Goal: Transaction & Acquisition: Purchase product/service

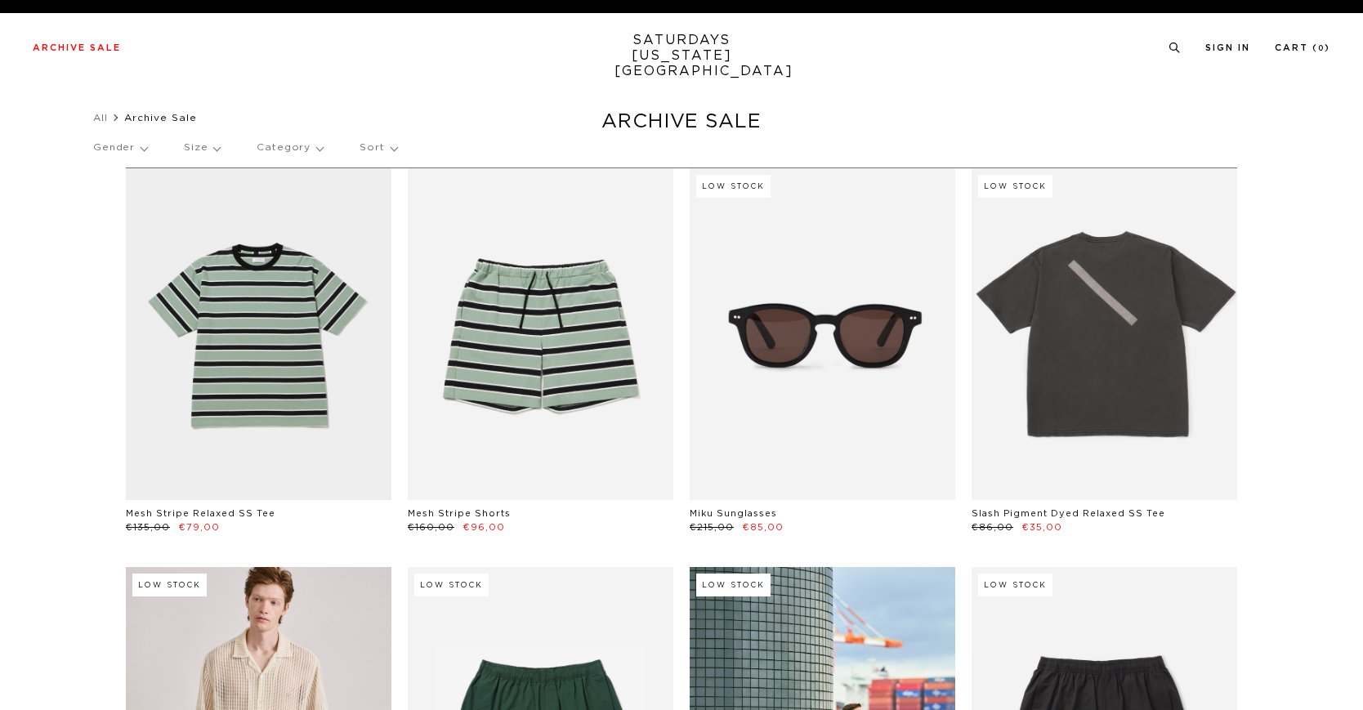
click at [201, 149] on p "Size" at bounding box center [202, 148] width 36 height 38
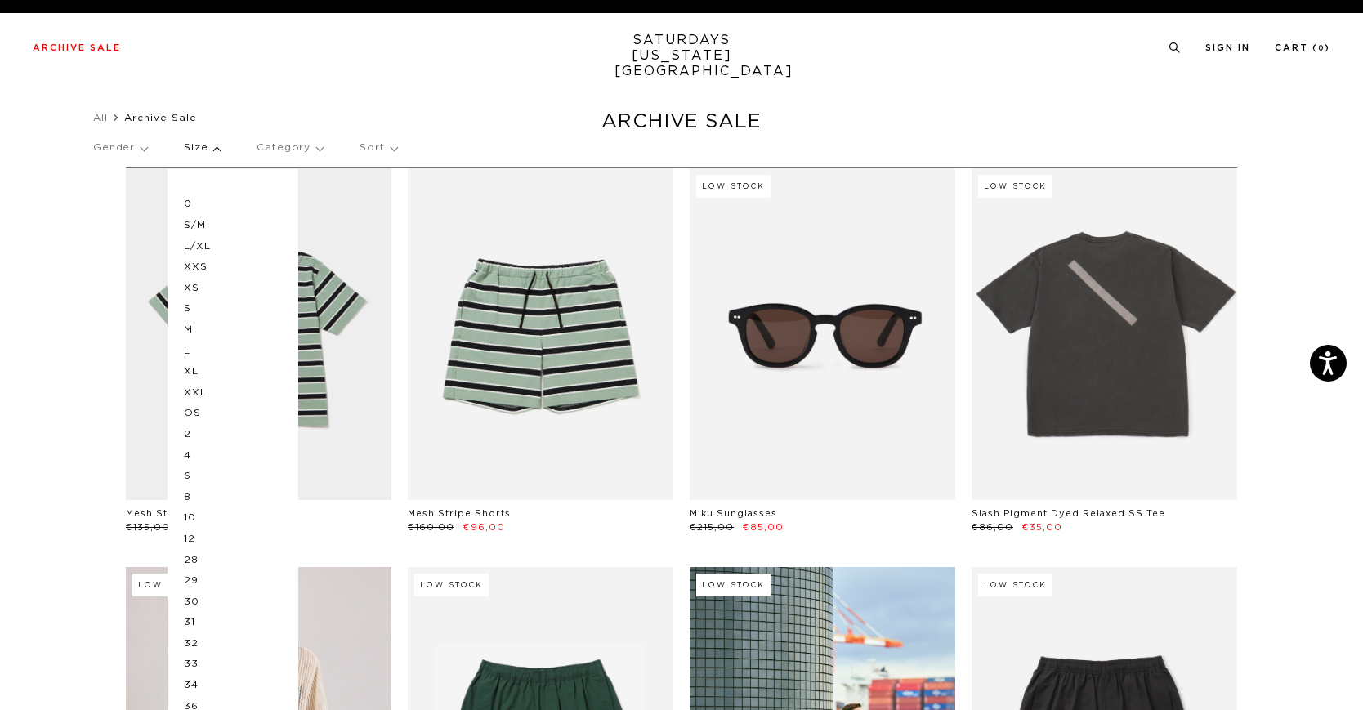
click at [192, 348] on p "L" at bounding box center [233, 351] width 98 height 21
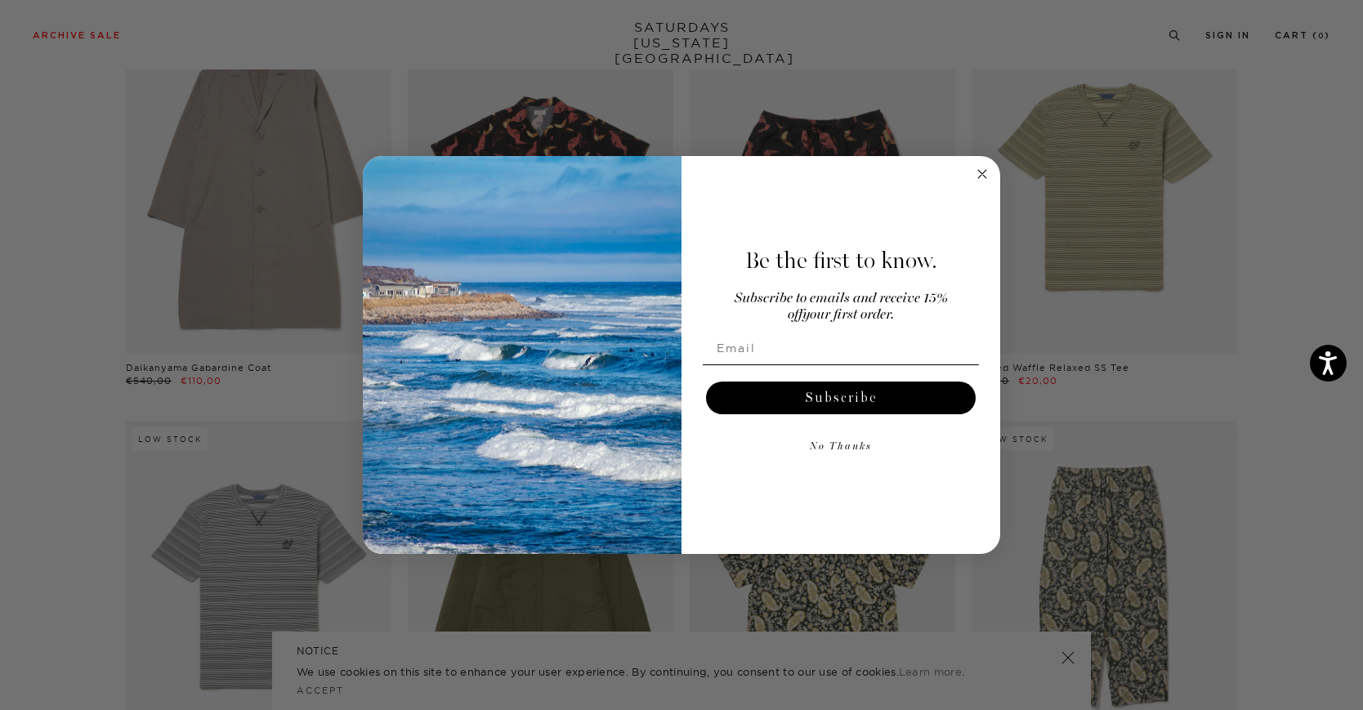
scroll to position [3023, 0]
click at [986, 174] on circle "Close dialog" at bounding box center [982, 173] width 19 height 19
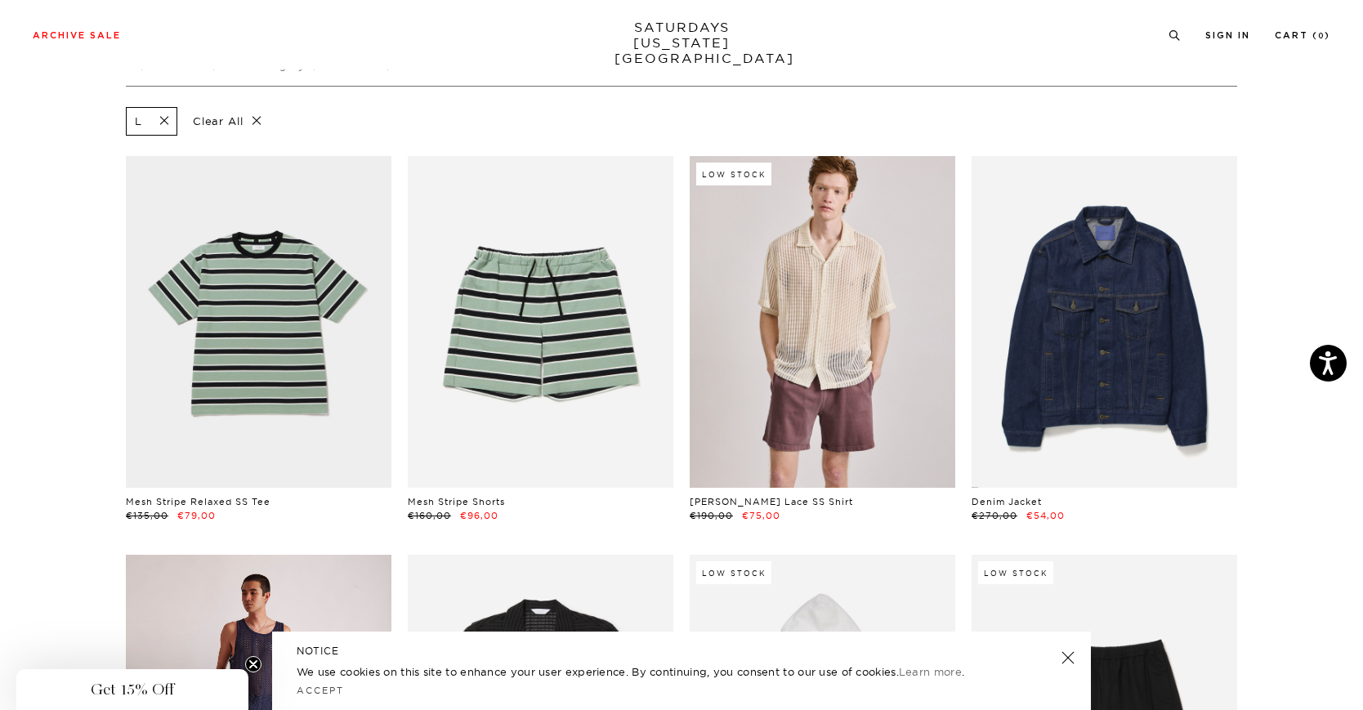
scroll to position [0, 0]
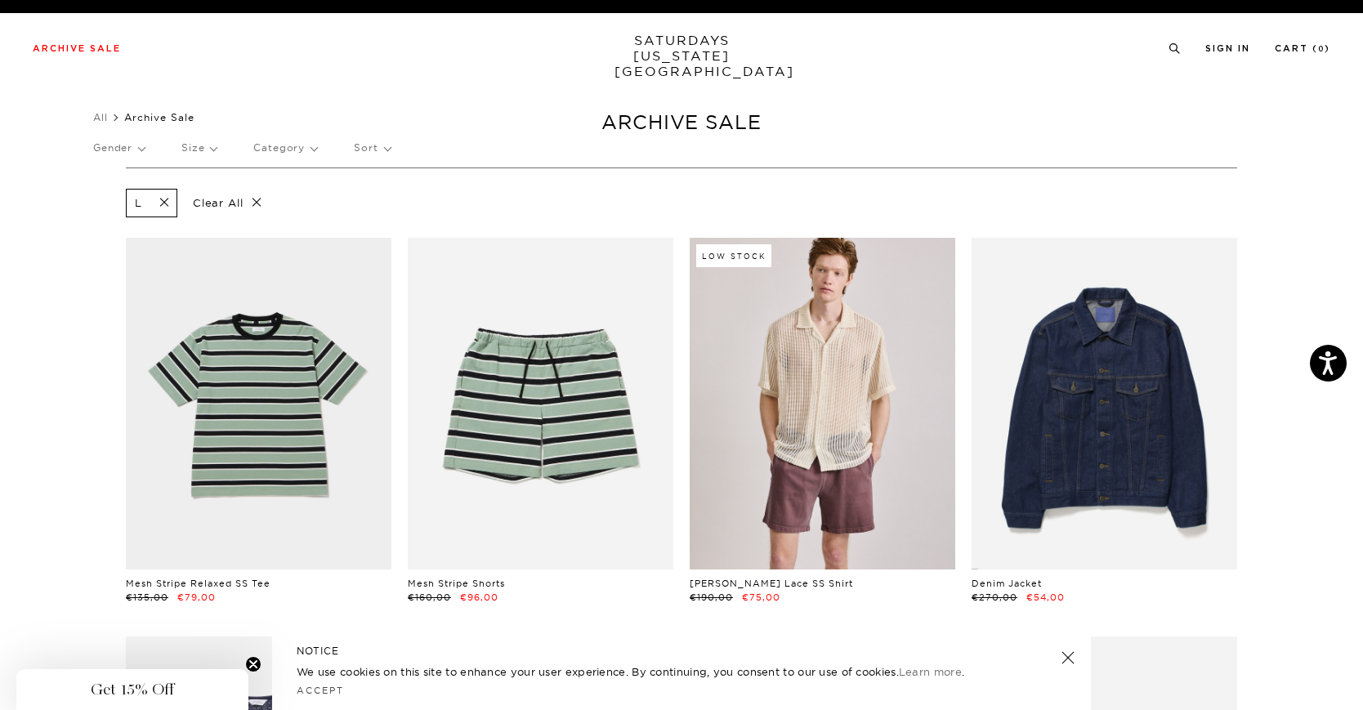
click at [300, 150] on p "Category" at bounding box center [285, 148] width 64 height 38
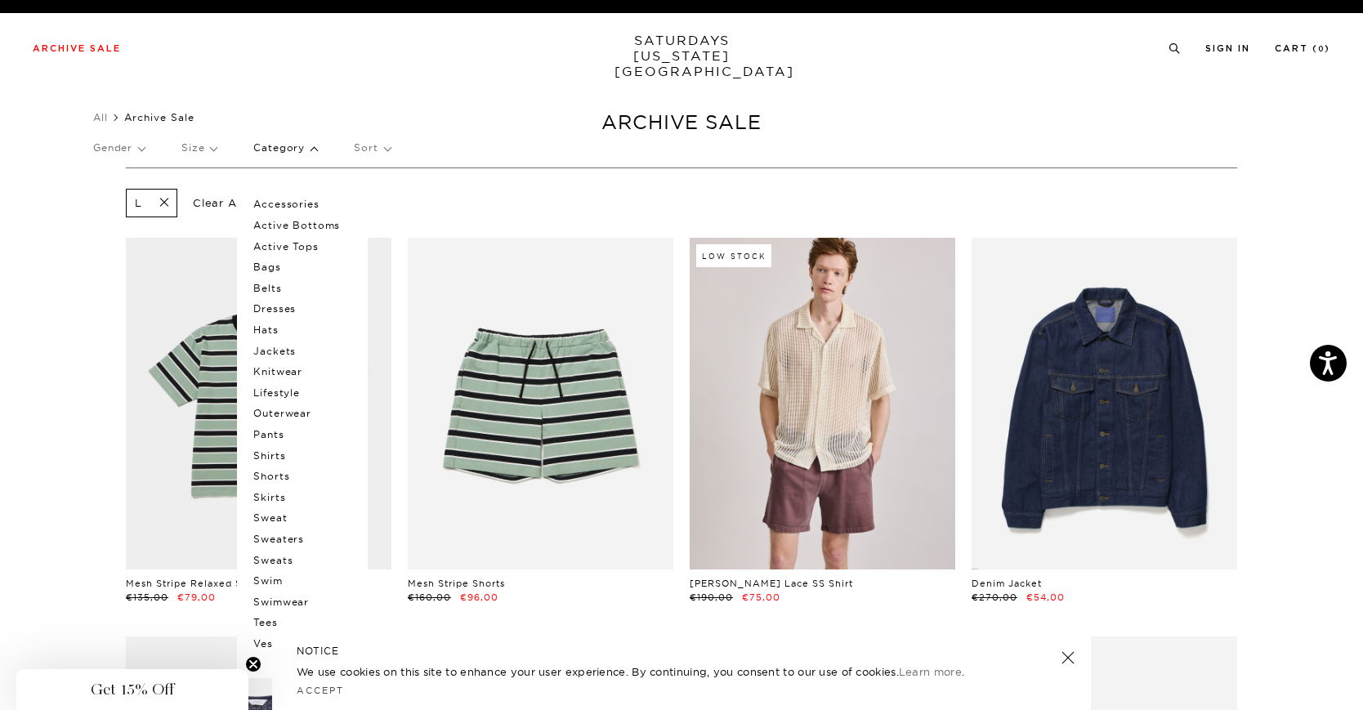
click at [169, 155] on div "Gender Size Category Accessories Active Bottoms Active Tops Bags Belts Dresses …" at bounding box center [681, 150] width 1177 height 43
click at [116, 148] on p "Gender" at bounding box center [118, 148] width 51 height 38
click at [105, 209] on p "Mens" at bounding box center [142, 204] width 98 height 21
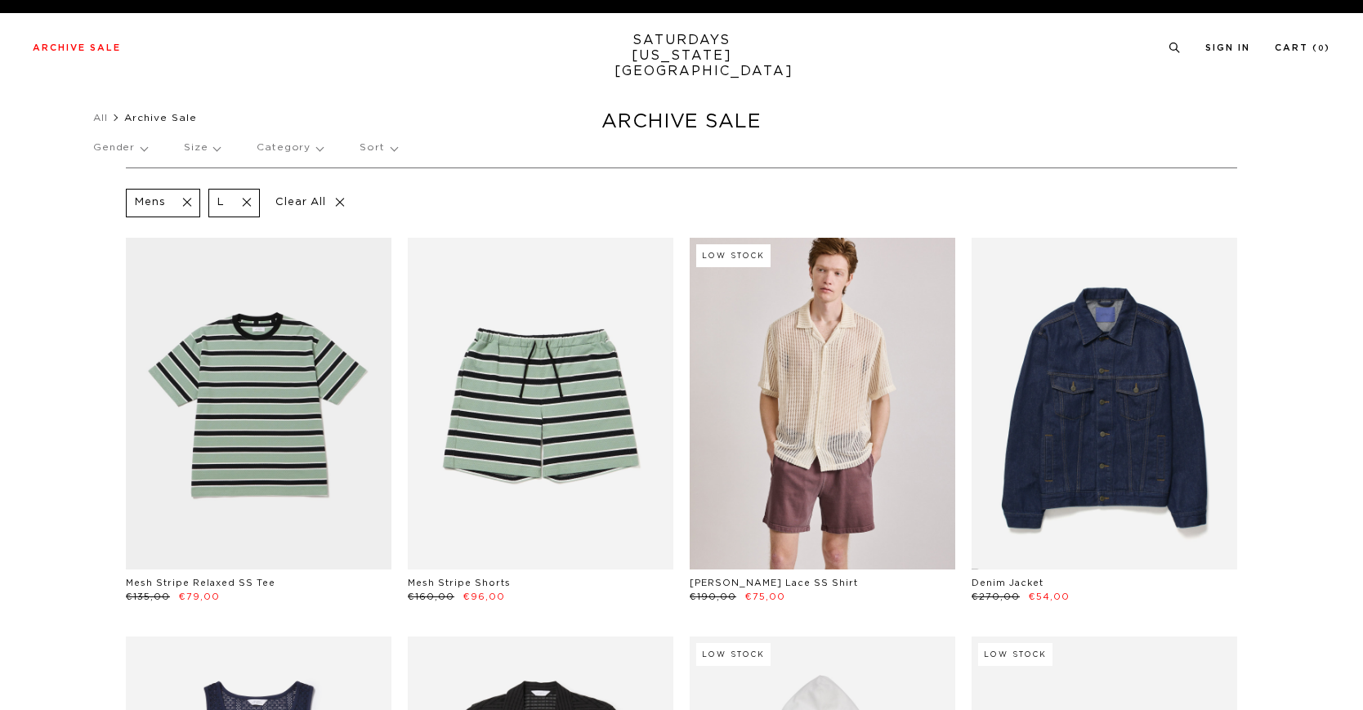
click at [381, 146] on p "Sort" at bounding box center [377, 148] width 37 height 38
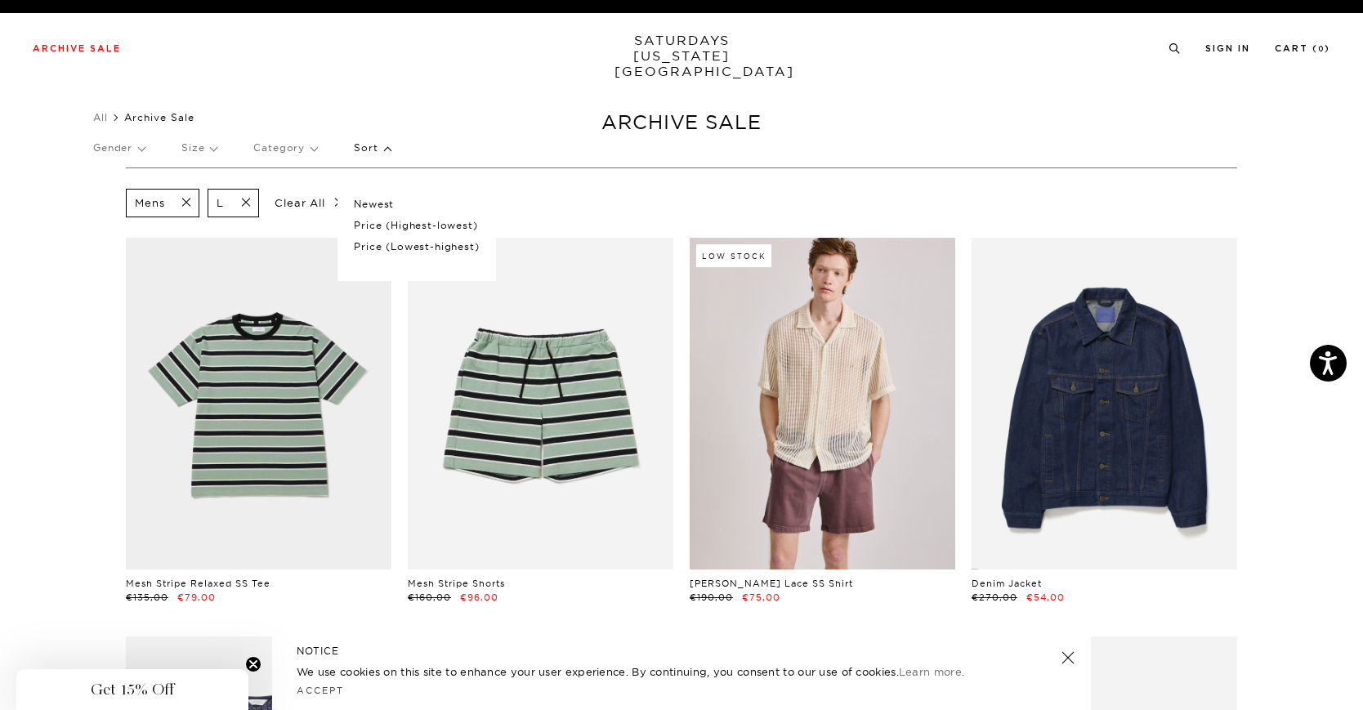
click at [373, 252] on p "Price (Lowest-highest)" at bounding box center [416, 246] width 125 height 21
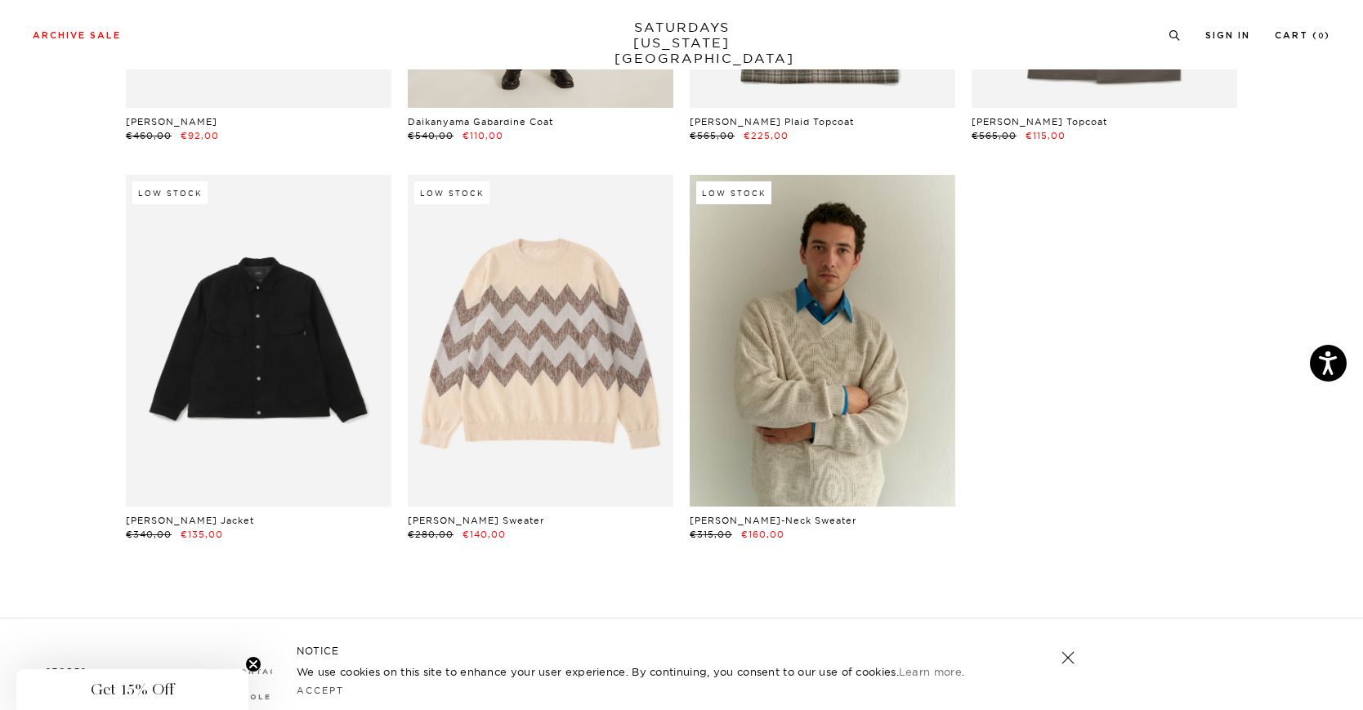
scroll to position [5719, 0]
